Goal: Task Accomplishment & Management: Use online tool/utility

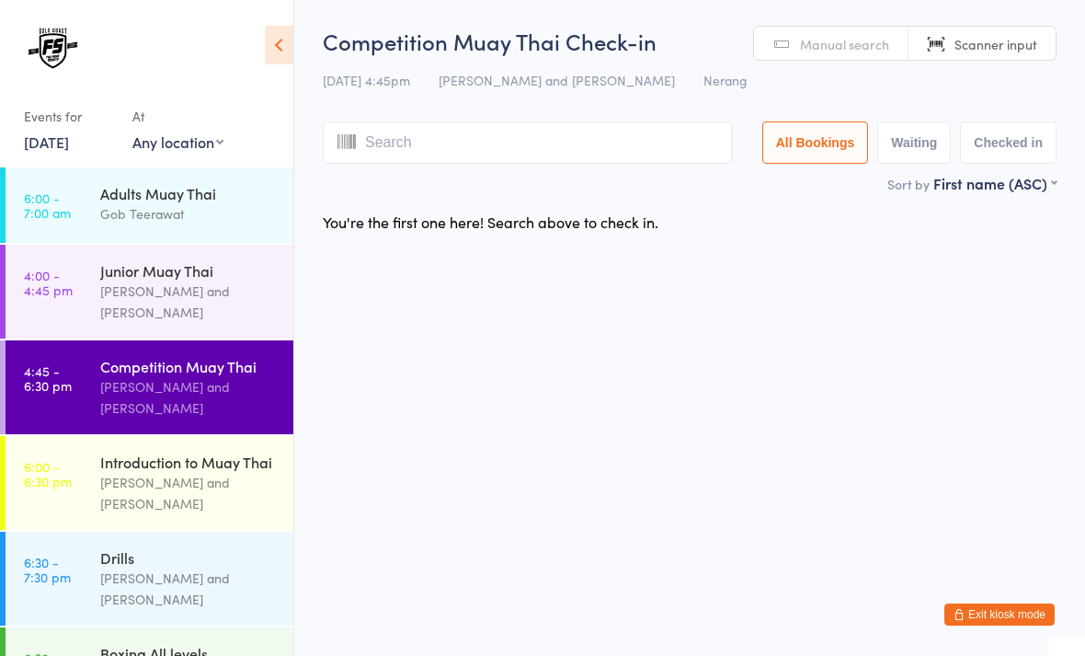
click at [108, 284] on div "[PERSON_NAME] and [PERSON_NAME]" at bounding box center [188, 301] width 177 height 42
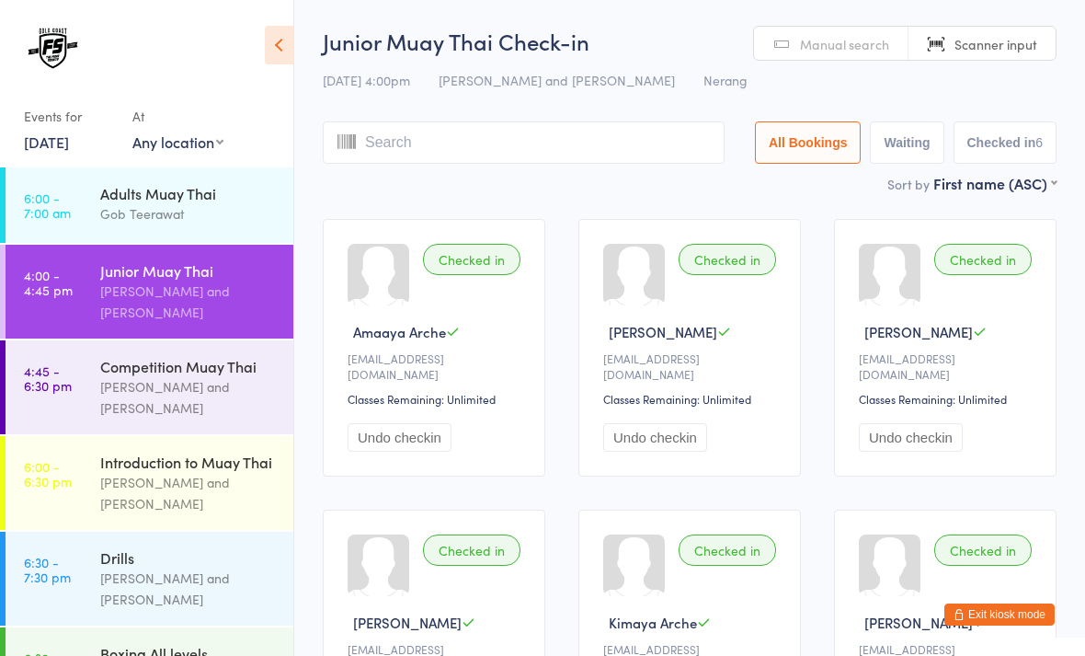
click at [1006, 51] on span "Scanner input" at bounding box center [995, 44] width 83 height 18
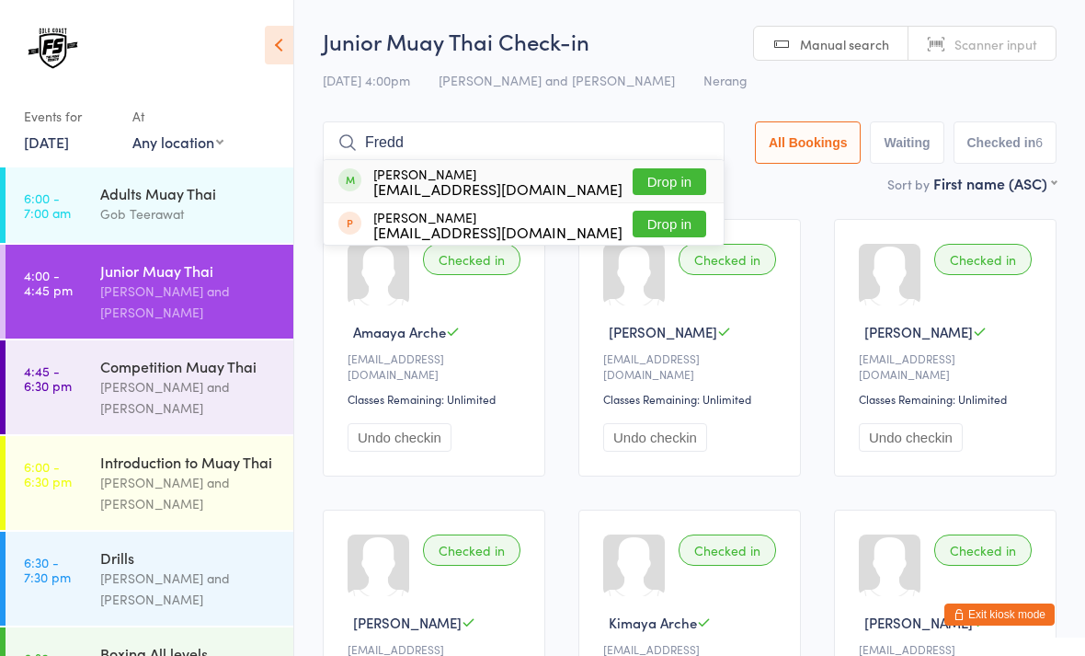
type input "Fredd"
click at [651, 175] on button "Drop in" at bounding box center [670, 181] width 74 height 27
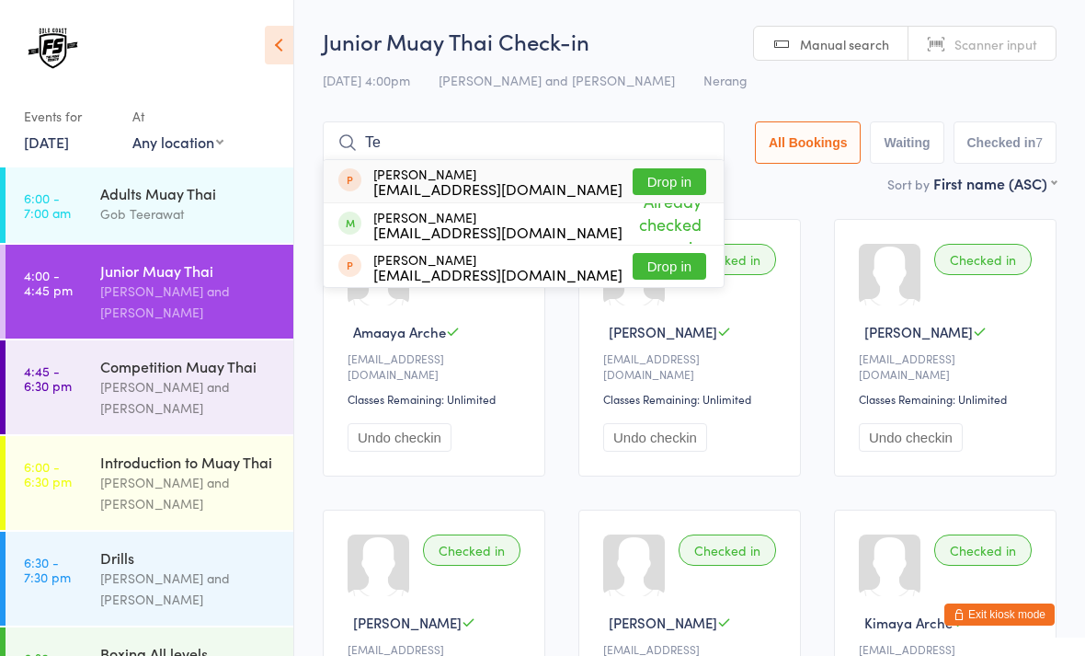
type input "T"
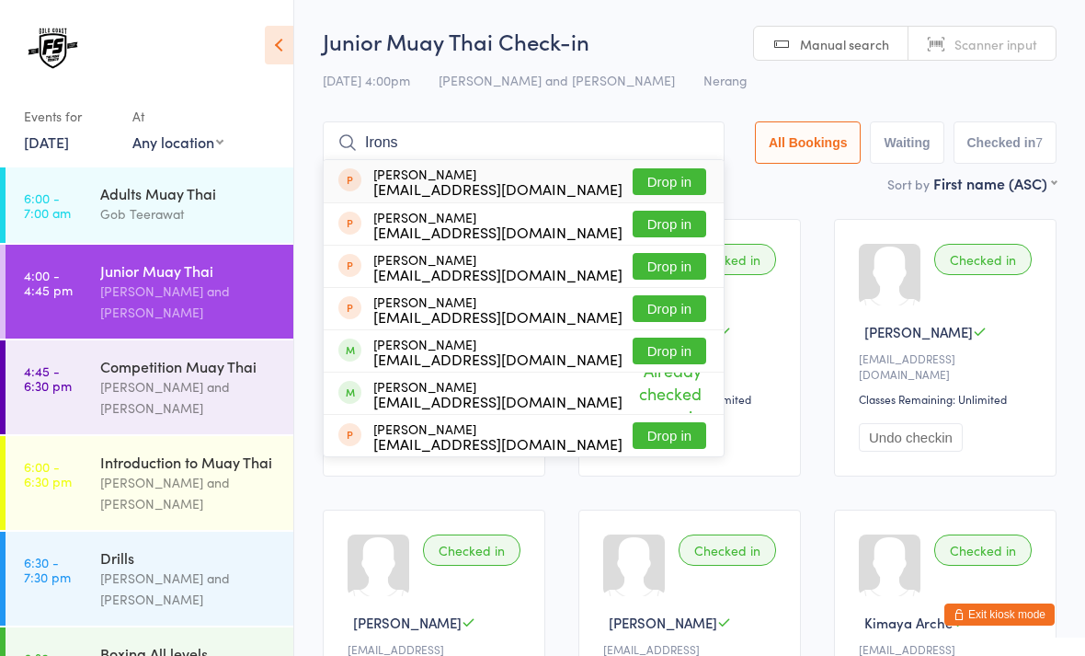
type input "Irons"
click at [657, 353] on button "Drop in" at bounding box center [670, 350] width 74 height 27
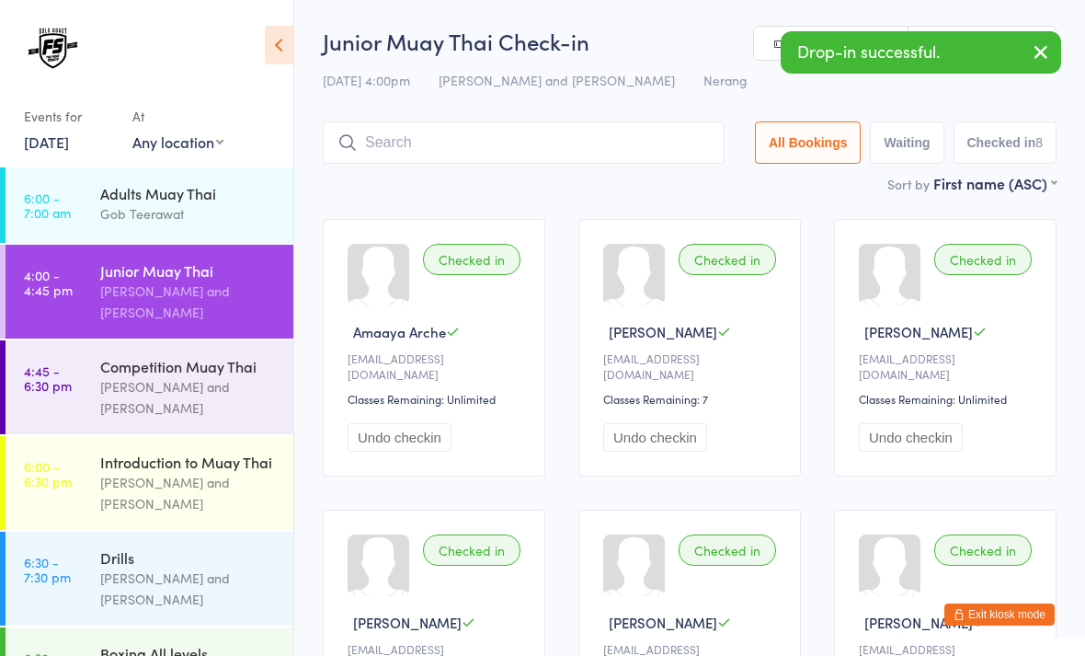
click at [155, 386] on div "[PERSON_NAME] and [PERSON_NAME]" at bounding box center [188, 397] width 177 height 42
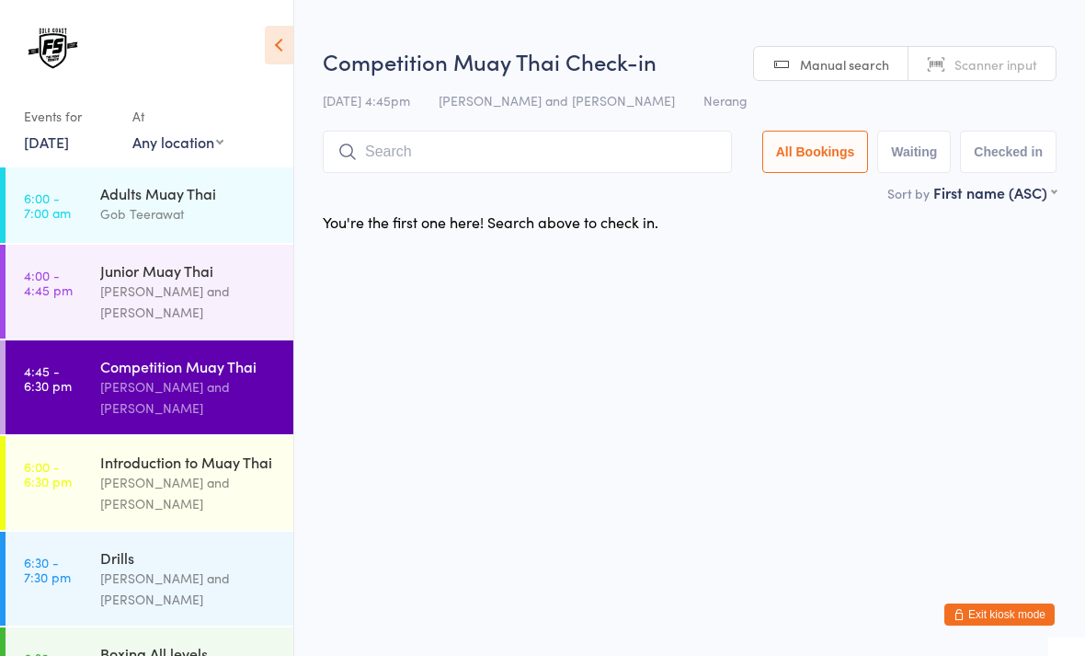
click at [989, 65] on span "Scanner input" at bounding box center [995, 64] width 83 height 18
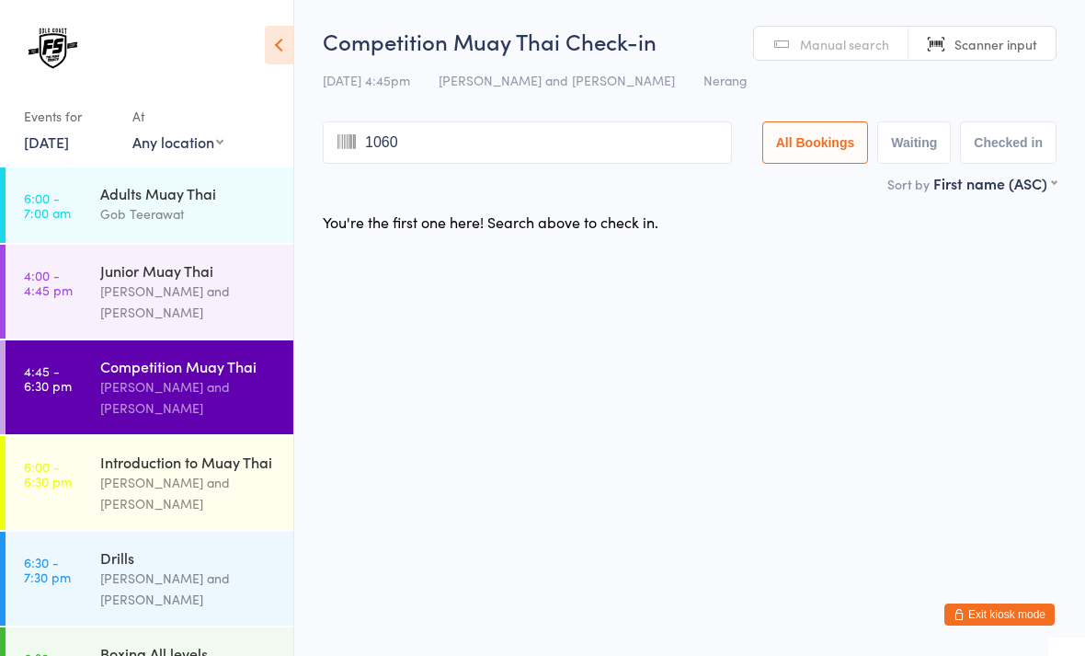
type input "1060"
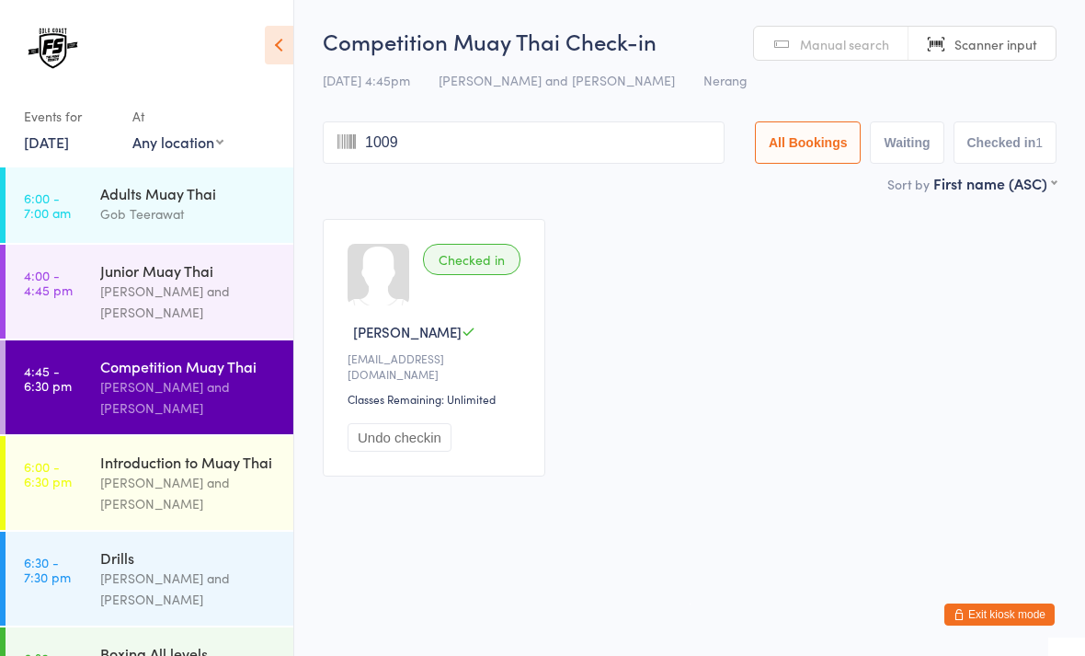
type input "1009"
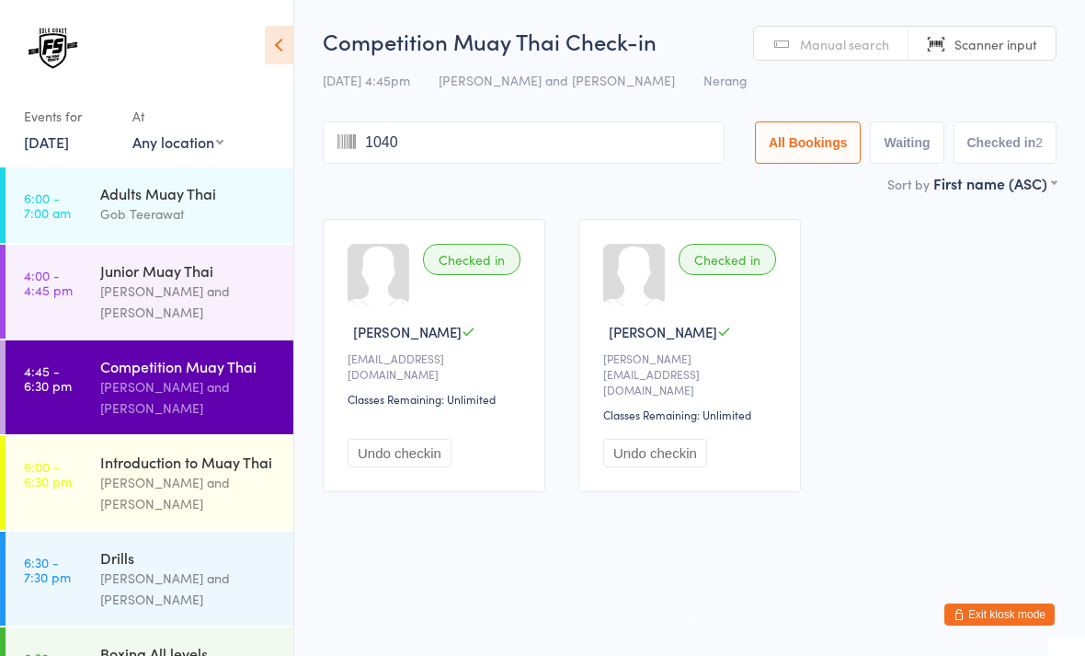
type input "1040"
